Goal: Book appointment/travel/reservation

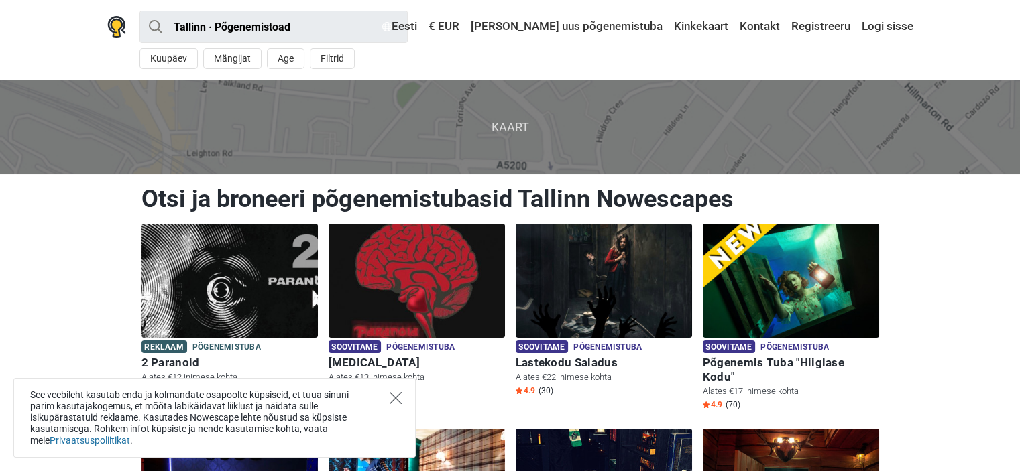
click at [393, 399] on icon "Close" at bounding box center [395, 398] width 12 height 12
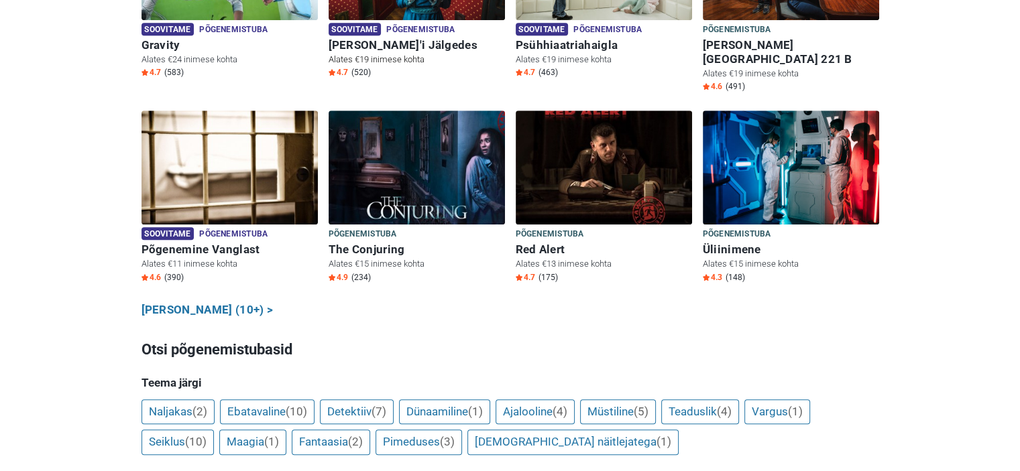
scroll to position [737, 0]
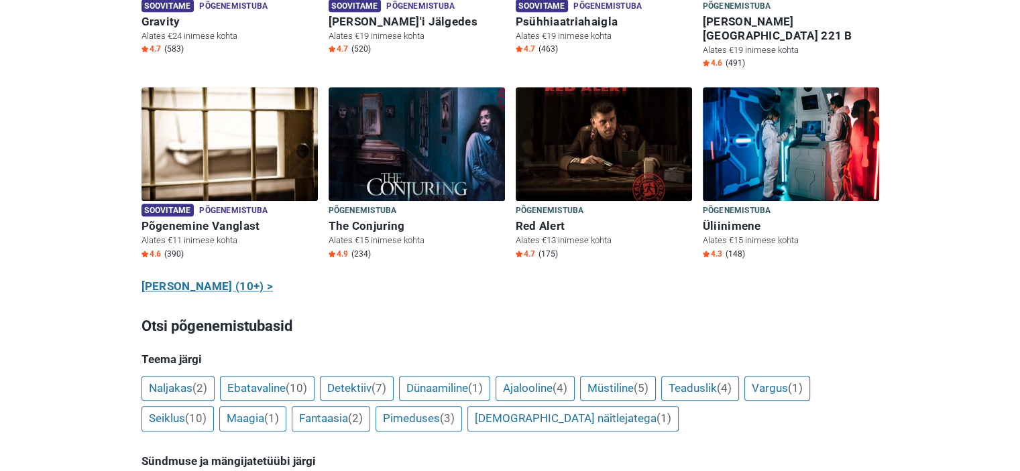
click at [235, 278] on link "[PERSON_NAME] (10+) >" at bounding box center [207, 286] width 132 height 17
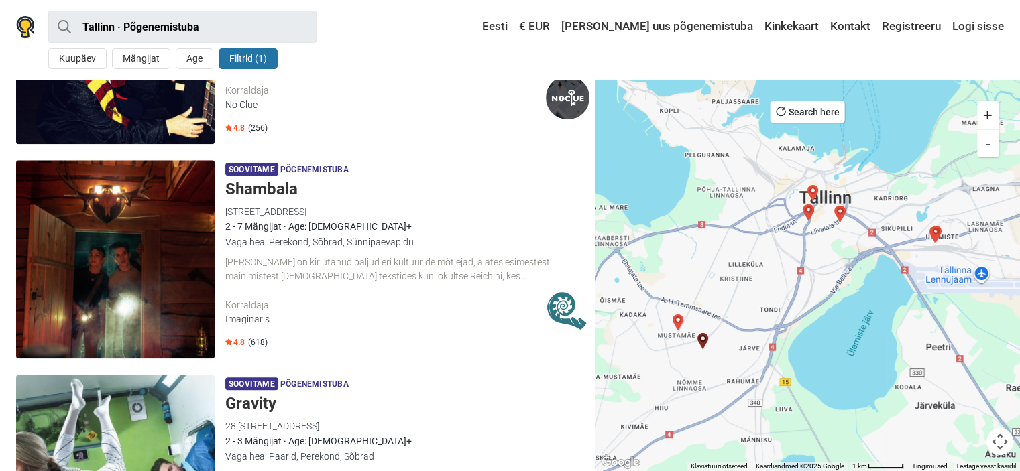
scroll to position [1475, 0]
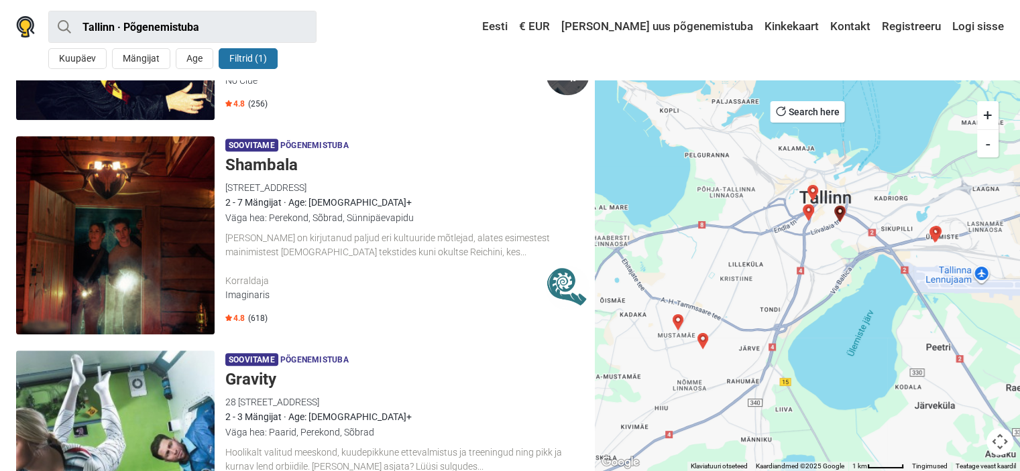
click at [158, 230] on img at bounding box center [115, 235] width 198 height 198
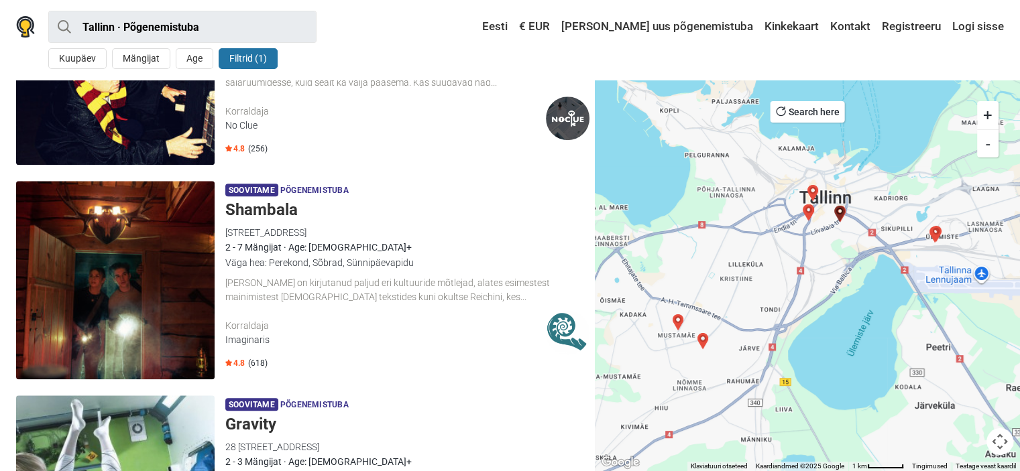
scroll to position [1408, 0]
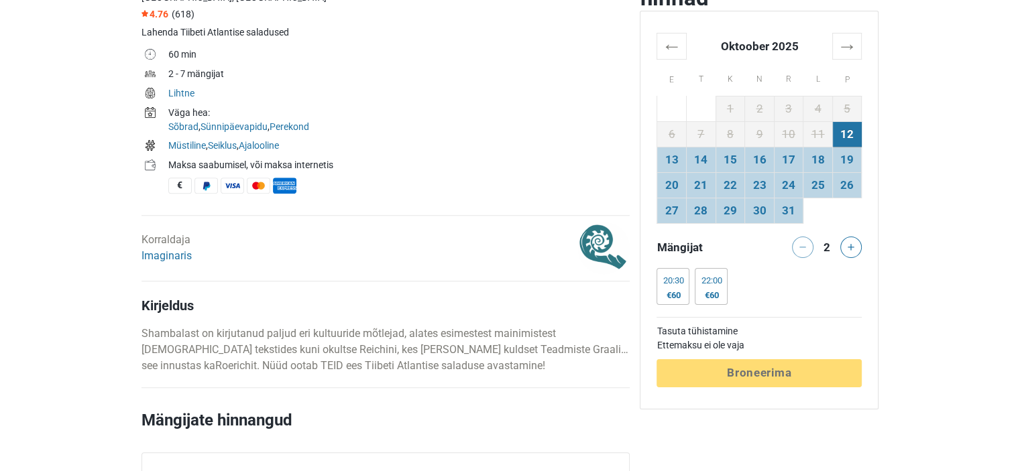
scroll to position [536, 0]
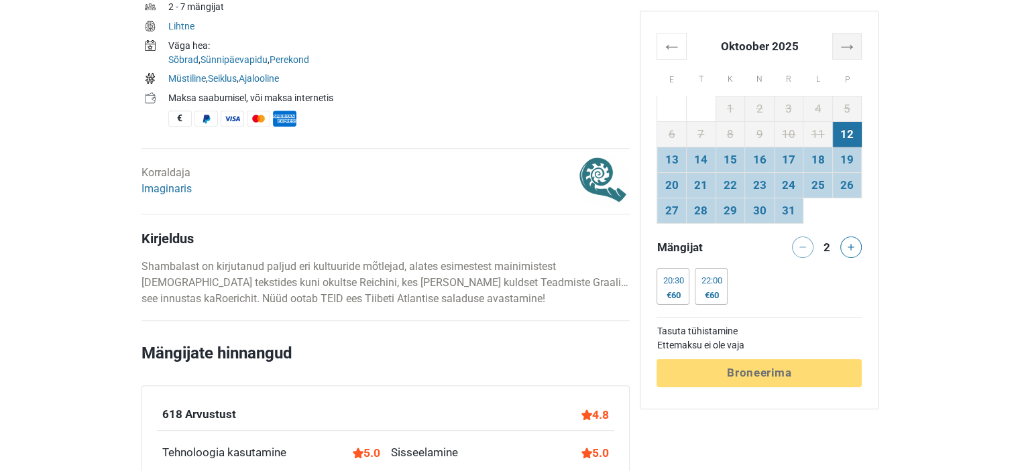
click at [839, 45] on th "→" at bounding box center [846, 46] width 29 height 26
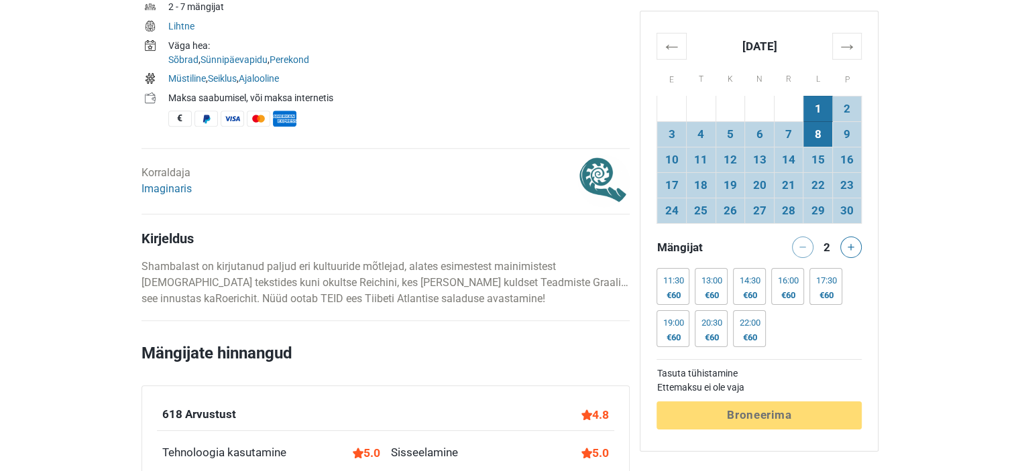
click at [816, 133] on td "8" at bounding box center [817, 133] width 29 height 25
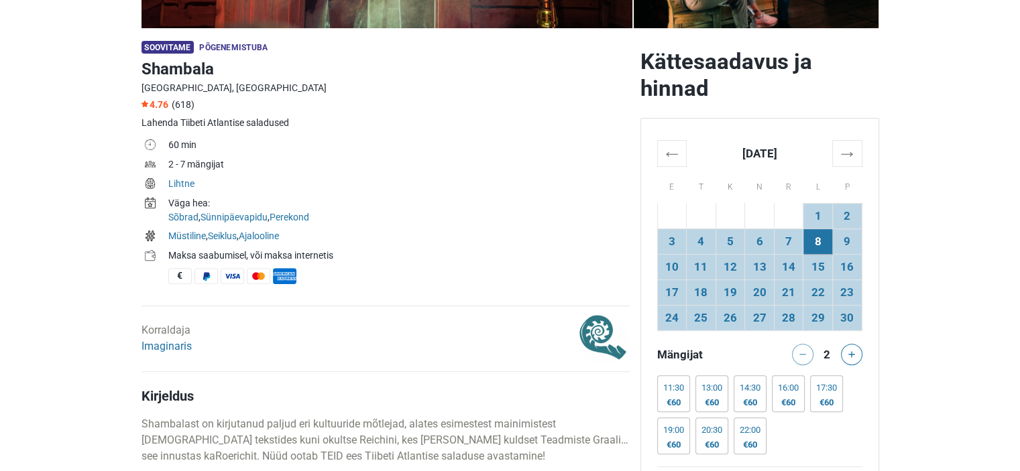
scroll to position [402, 0]
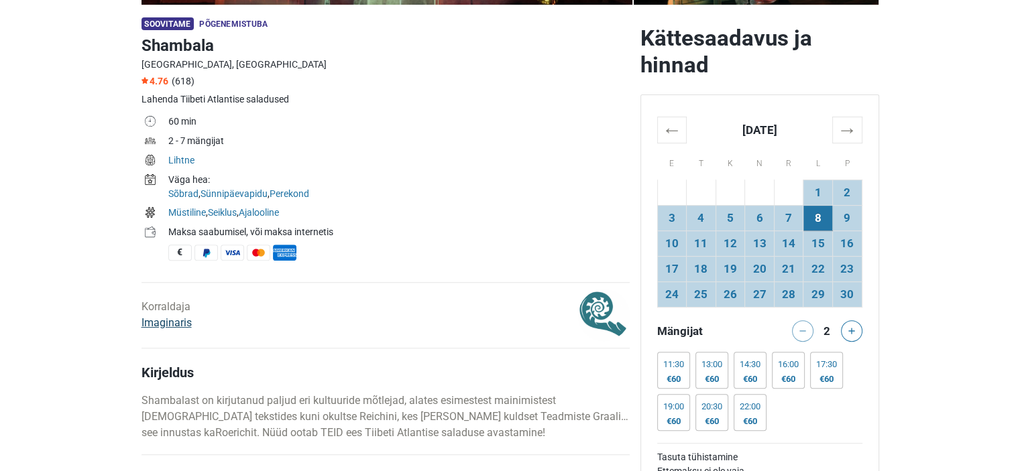
click at [175, 322] on link "Imaginaris" at bounding box center [166, 322] width 50 height 13
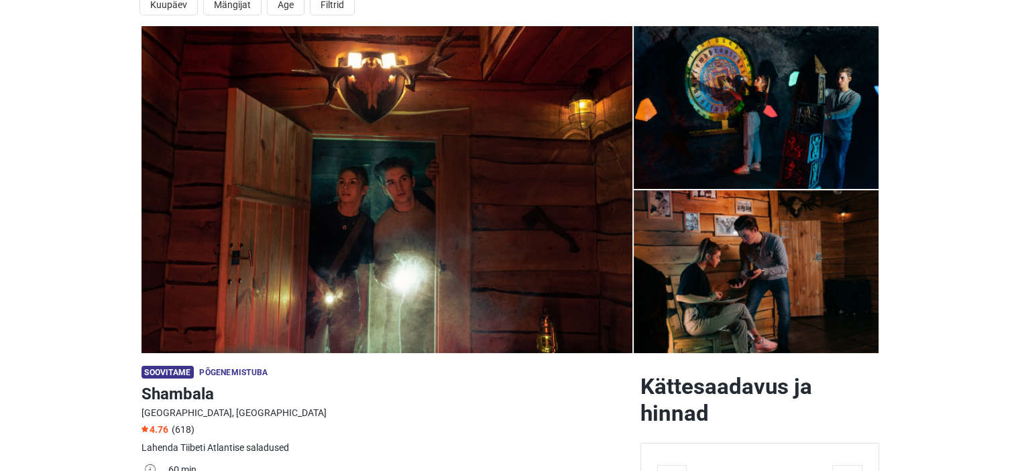
scroll to position [0, 0]
